Goal: Transaction & Acquisition: Download file/media

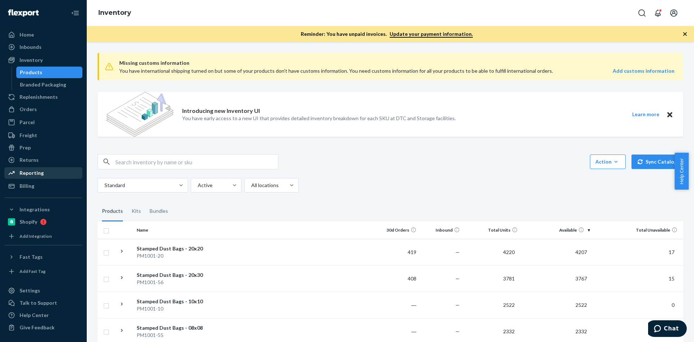
click at [31, 173] on div "Reporting" at bounding box center [32, 172] width 24 height 7
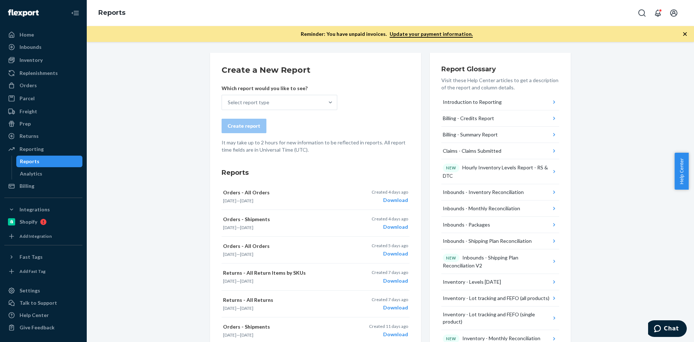
click at [284, 94] on div "Which report would you like to see? Select report type" at bounding box center [280, 97] width 116 height 25
click at [287, 103] on div "Select report type" at bounding box center [273, 102] width 102 height 14
click at [228, 103] on input "Select report type" at bounding box center [228, 102] width 1 height 7
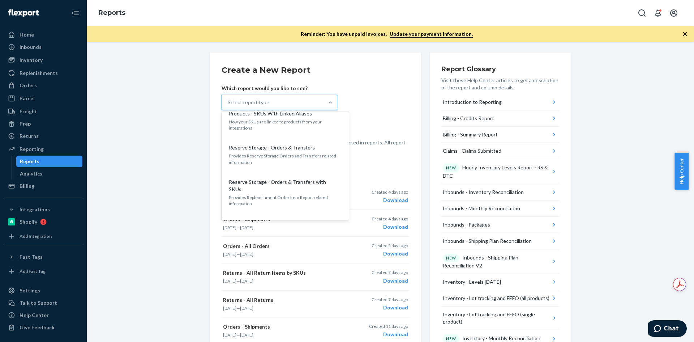
scroll to position [963, 0]
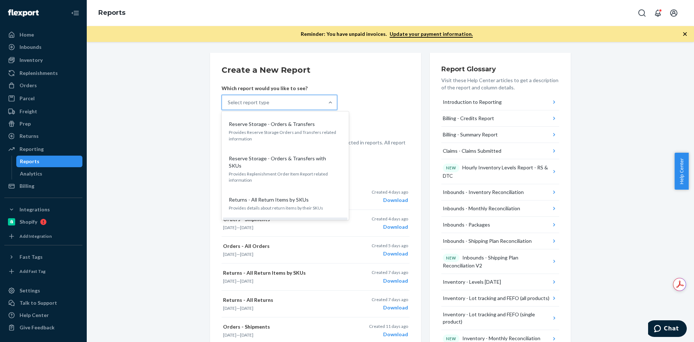
click at [265, 220] on div "Returns - All Returns Provides details about returns in a given date range" at bounding box center [285, 231] width 116 height 22
click at [228, 106] on input "option Returns - All Returns focused, 32 of 32. 32 results available. Use Up an…" at bounding box center [228, 102] width 1 height 7
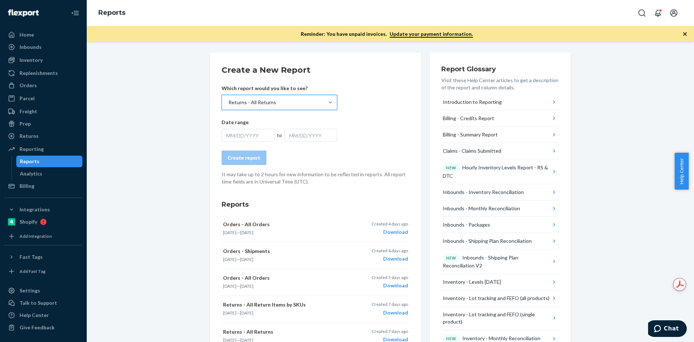
click at [235, 130] on div "MM/DD/YYYY" at bounding box center [248, 135] width 53 height 13
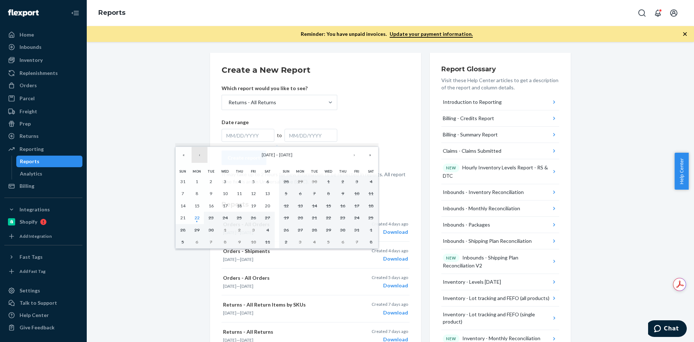
click at [202, 155] on button "‹" at bounding box center [200, 155] width 16 height 16
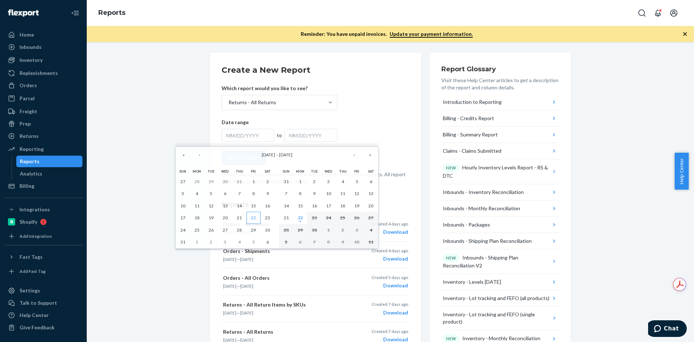
click at [253, 216] on abbr "22" at bounding box center [253, 217] width 5 height 5
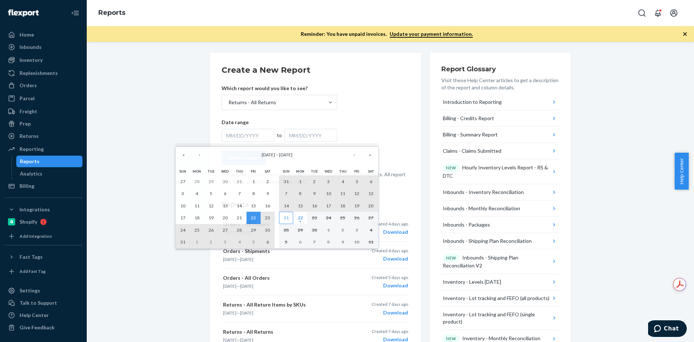
click at [282, 216] on button "21" at bounding box center [286, 217] width 14 height 12
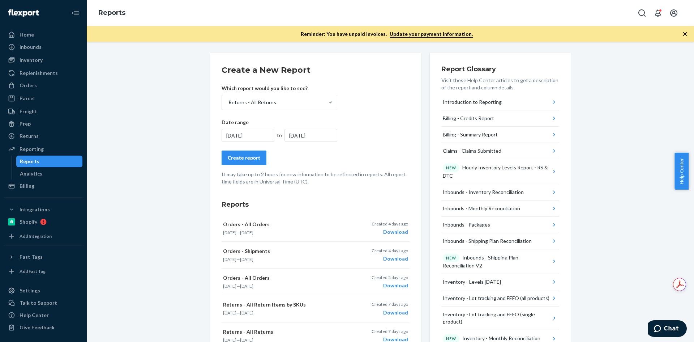
click at [246, 160] on div "Create report" at bounding box center [244, 157] width 33 height 7
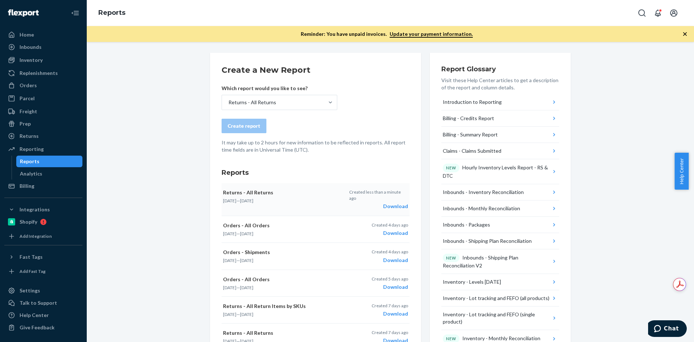
click at [400, 202] on div "Download" at bounding box center [378, 205] width 59 height 7
click at [246, 103] on div "Returns - All Returns" at bounding box center [252, 102] width 48 height 7
click at [228, 103] on input "Returns - All Returns" at bounding box center [228, 102] width 1 height 7
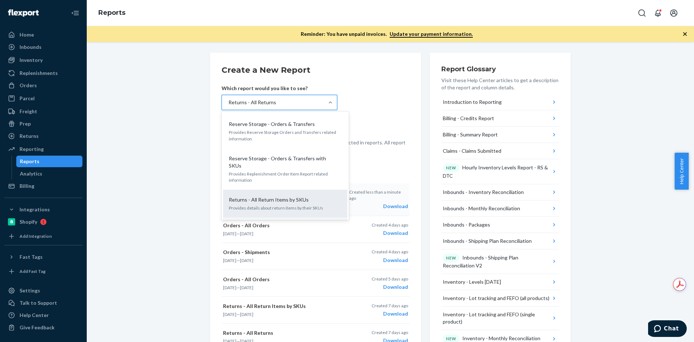
click at [270, 205] on p "Provides details about return items by their SKUs" at bounding box center [285, 208] width 113 height 6
click at [228, 106] on input "option Returns - All Returns, selected. option Returns - All Return Items by SK…" at bounding box center [228, 102] width 1 height 7
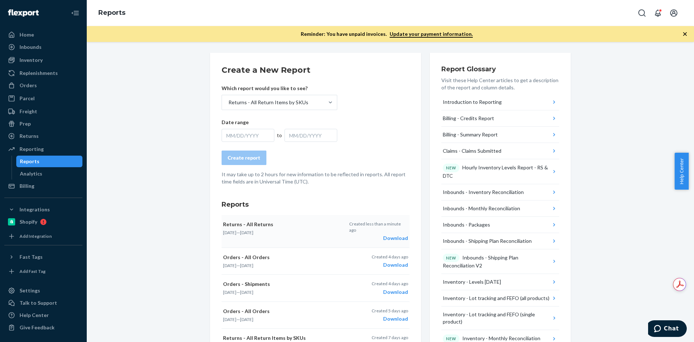
click at [246, 133] on div "MM/DD/YYYY" at bounding box center [248, 135] width 53 height 13
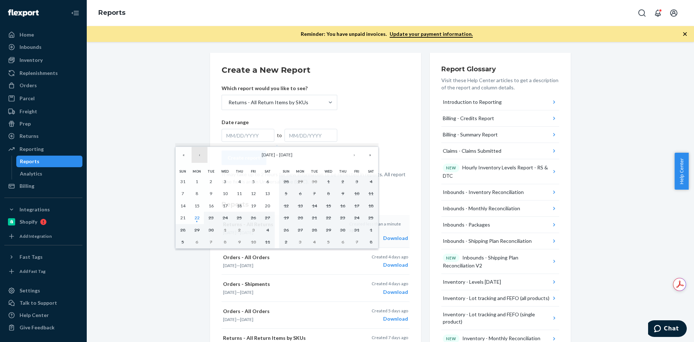
click at [198, 154] on button "‹" at bounding box center [200, 155] width 16 height 16
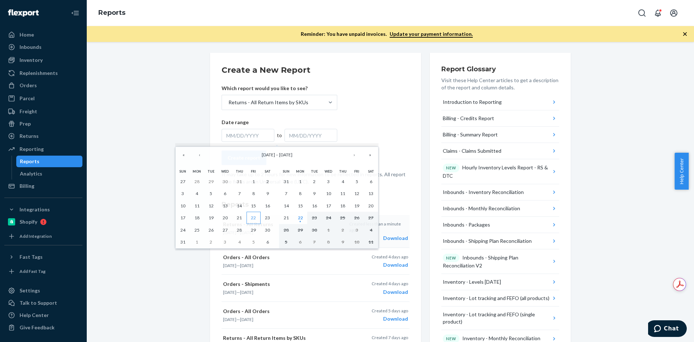
click at [252, 218] on abbr "22" at bounding box center [253, 217] width 5 height 5
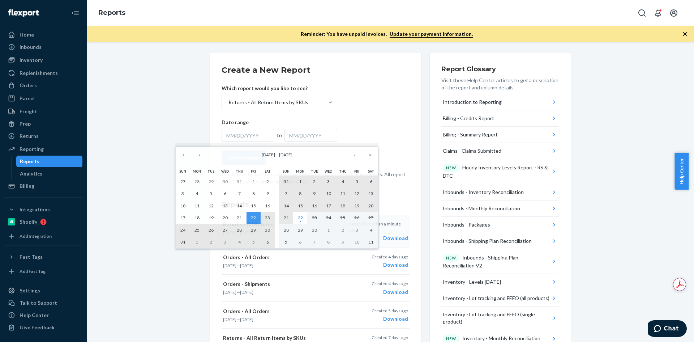
drag, startPoint x: 288, startPoint y: 218, endPoint x: 331, endPoint y: 232, distance: 45.0
click at [289, 218] on button "21" at bounding box center [286, 217] width 14 height 12
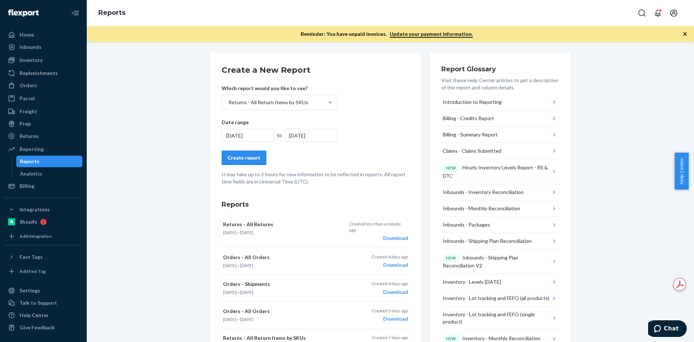
click at [236, 157] on div "Create report" at bounding box center [244, 157] width 33 height 7
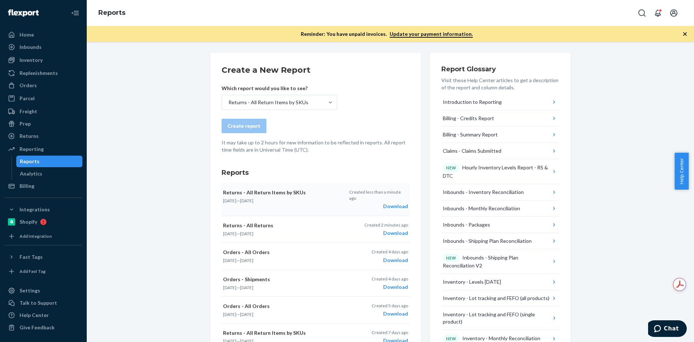
click at [389, 202] on div "Download" at bounding box center [378, 205] width 59 height 7
